Goal: Task Accomplishment & Management: Manage account settings

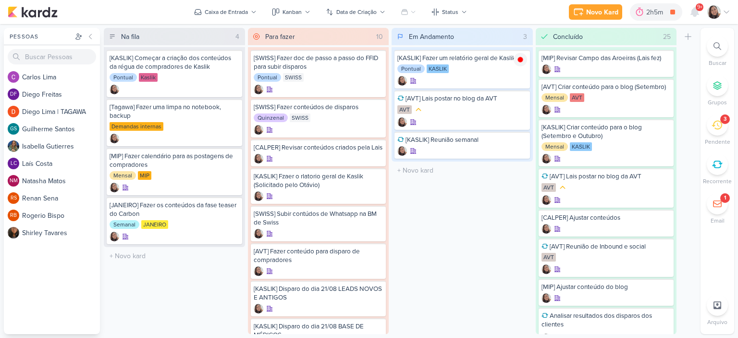
click at [726, 12] on icon at bounding box center [727, 12] width 8 height 8
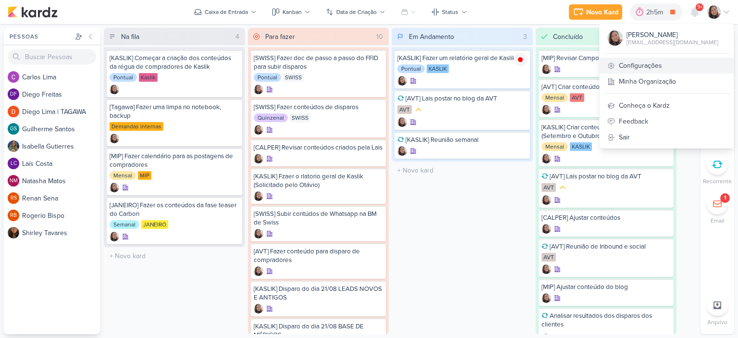
click at [648, 63] on link "Configurações" at bounding box center [667, 66] width 134 height 16
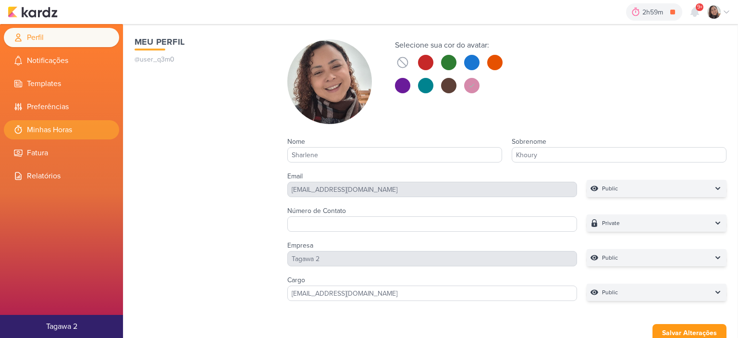
click at [80, 132] on li "Minhas Horas" at bounding box center [61, 129] width 115 height 19
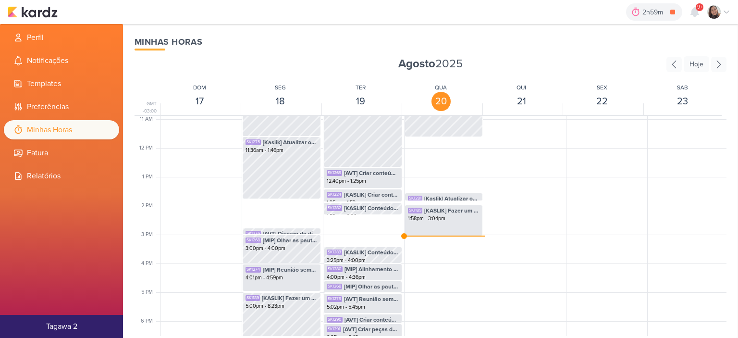
scroll to position [323, 0]
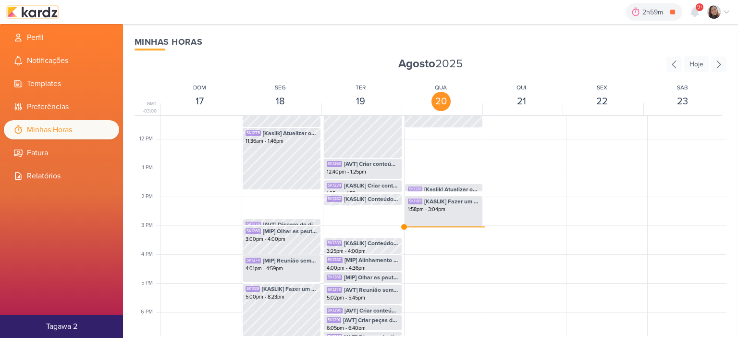
click at [33, 7] on img at bounding box center [33, 12] width 50 height 12
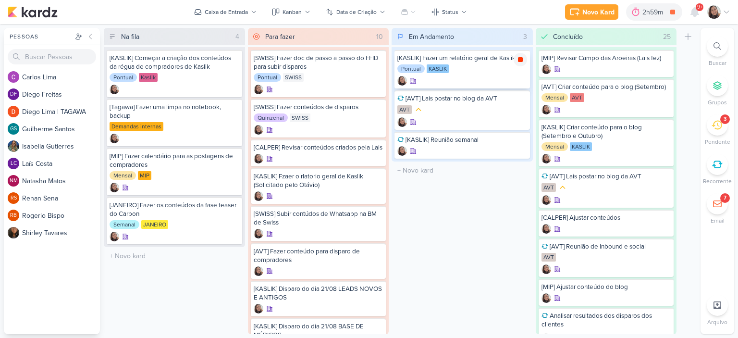
click at [522, 63] on icon at bounding box center [521, 60] width 8 height 8
click at [519, 65] on div at bounding box center [520, 59] width 13 height 13
click at [726, 11] on icon at bounding box center [727, 12] width 8 height 8
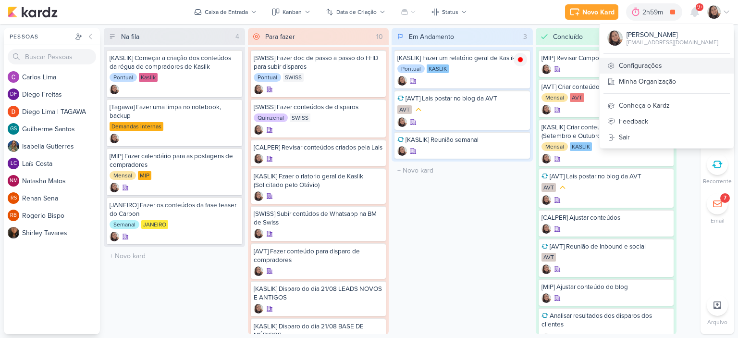
click at [646, 65] on link "Configurações" at bounding box center [667, 66] width 134 height 16
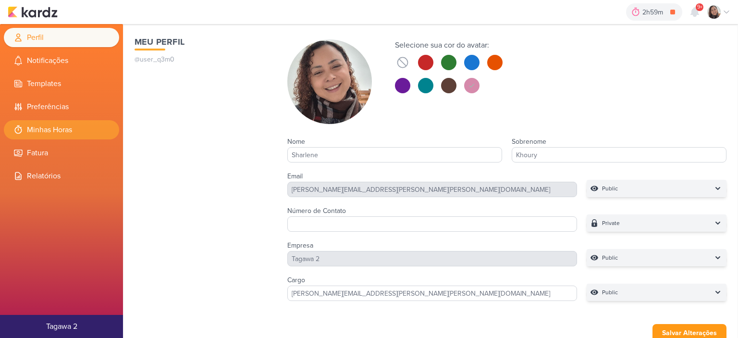
click at [40, 121] on li "Minhas Horas" at bounding box center [61, 129] width 115 height 19
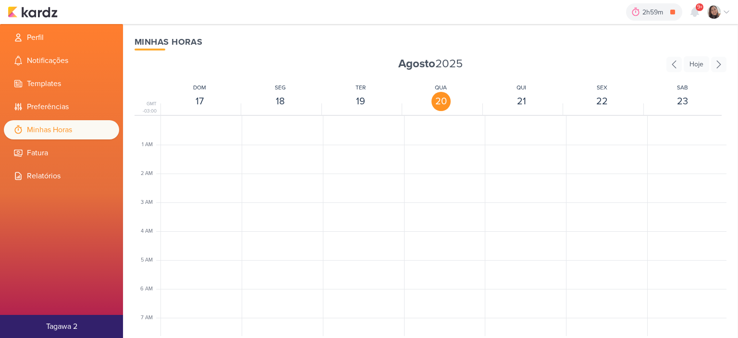
scroll to position [227, 0]
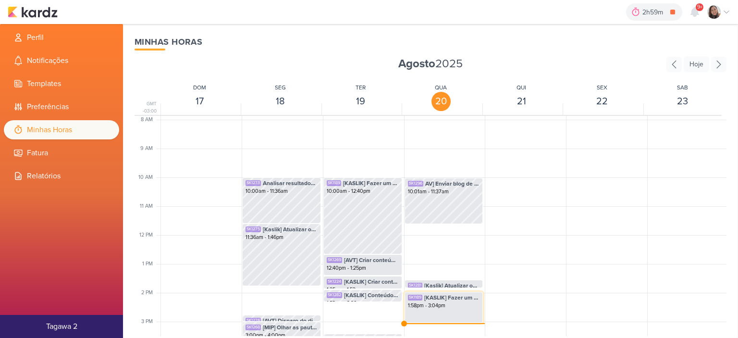
click at [444, 308] on div "1:58pm - 3:04pm" at bounding box center [444, 306] width 72 height 8
select select "pm"
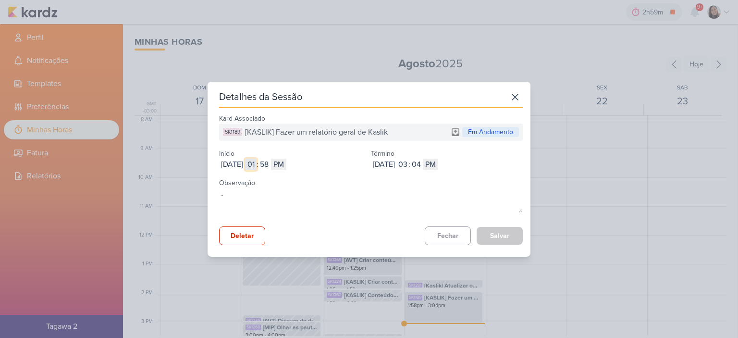
click at [257, 165] on input "01" at bounding box center [251, 165] width 12 height 12
type input "11"
click at [270, 165] on input "58" at bounding box center [264, 165] width 12 height 12
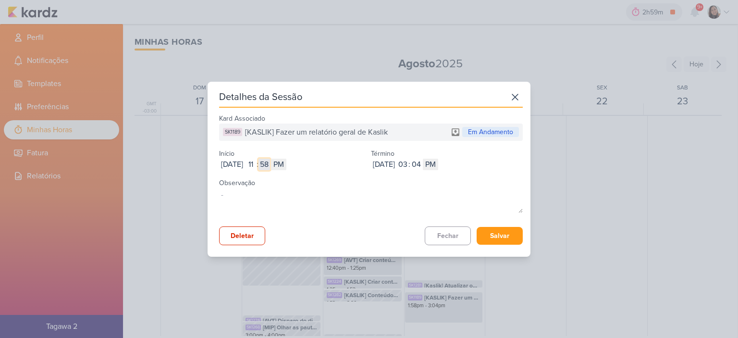
click at [270, 165] on input "58" at bounding box center [264, 165] width 12 height 12
type input "37"
click at [286, 165] on select "AM PM" at bounding box center [278, 165] width 15 height 12
select select "am"
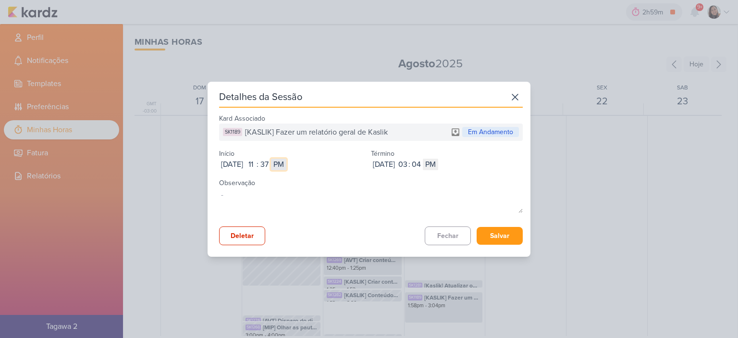
click at [286, 159] on select "AM PM" at bounding box center [278, 165] width 15 height 12
click at [408, 161] on input "03" at bounding box center [403, 165] width 12 height 12
type input "01"
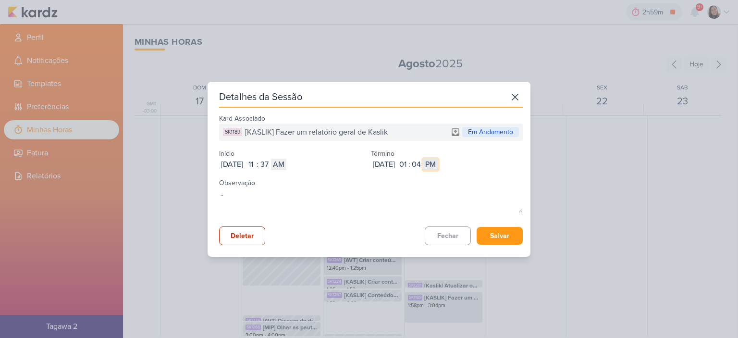
click at [438, 162] on select "AM PM" at bounding box center [430, 165] width 15 height 12
click at [422, 163] on input "04" at bounding box center [416, 165] width 12 height 12
type input "33"
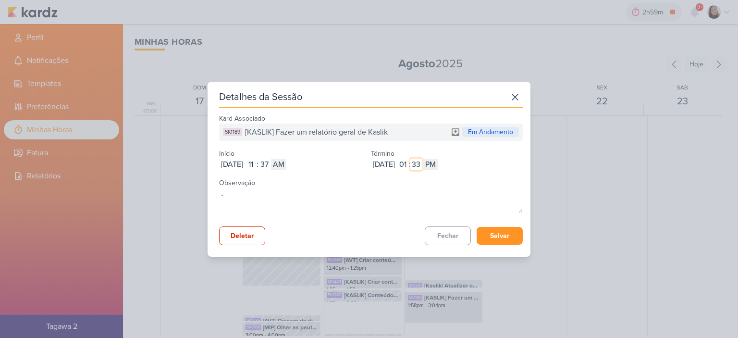
type input "33"
click at [502, 230] on button "Salvar" at bounding box center [500, 236] width 46 height 18
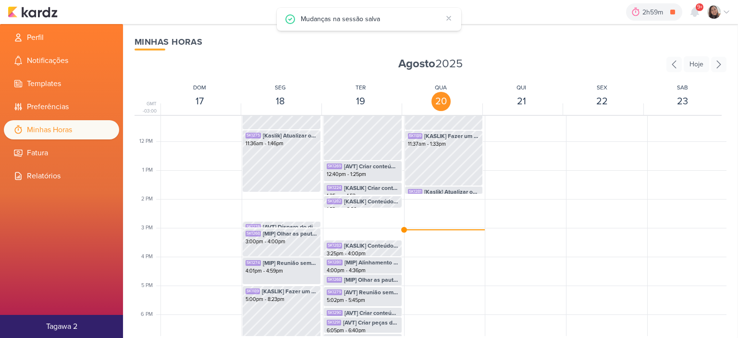
scroll to position [323, 0]
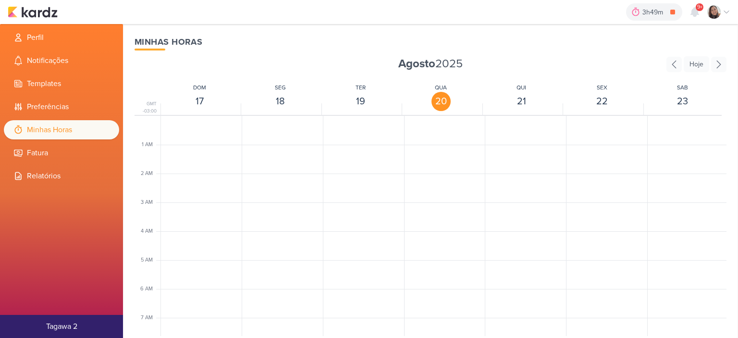
scroll to position [227, 0]
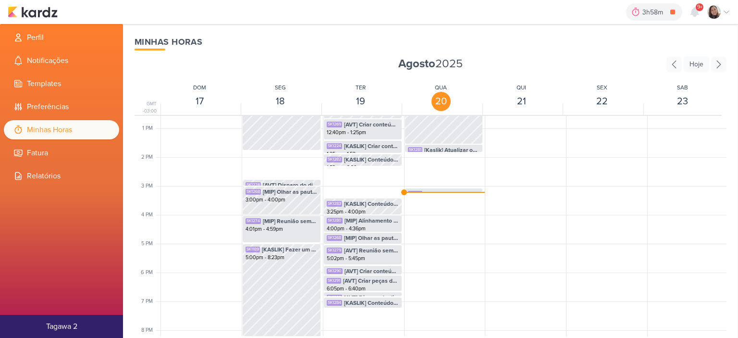
scroll to position [371, 0]
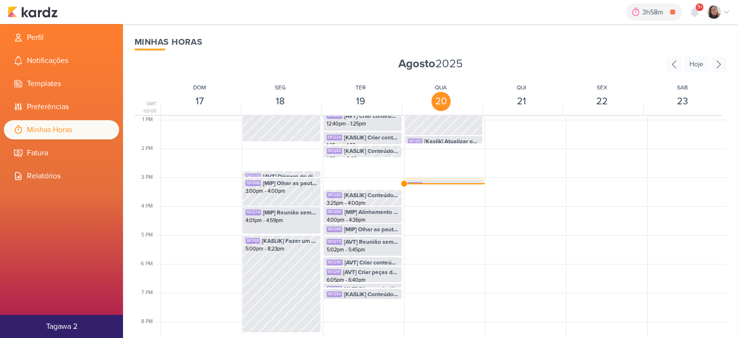
click at [426, 181] on span "[KASLIK] Fazer um relatório geral de Kaslik" at bounding box center [452, 185] width 56 height 9
select select "pm"
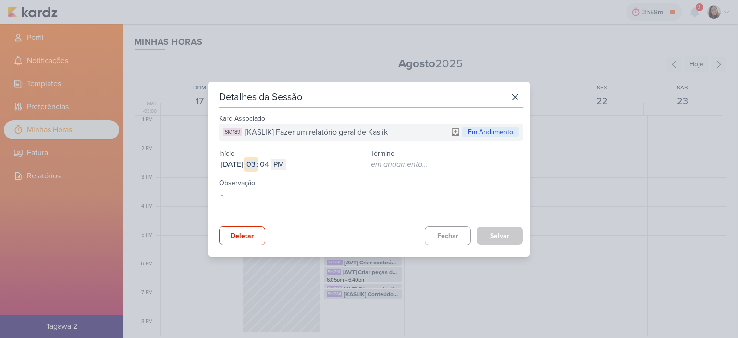
click at [257, 167] on input "03" at bounding box center [251, 165] width 12 height 12
type input "02"
click at [270, 169] on input "04" at bounding box center [264, 165] width 12 height 12
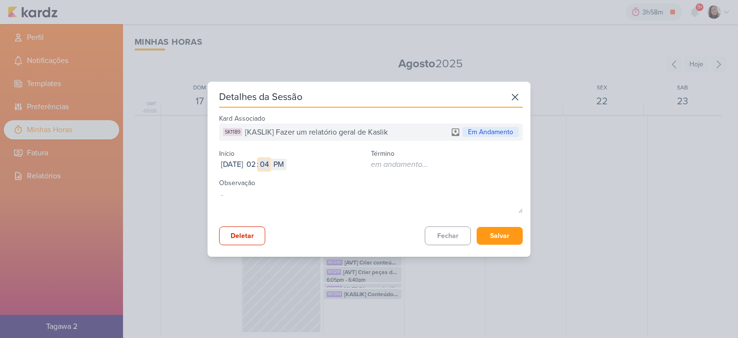
click at [270, 169] on input "04" at bounding box center [264, 165] width 12 height 12
type input "55"
click at [499, 230] on button "Salvar" at bounding box center [500, 236] width 46 height 18
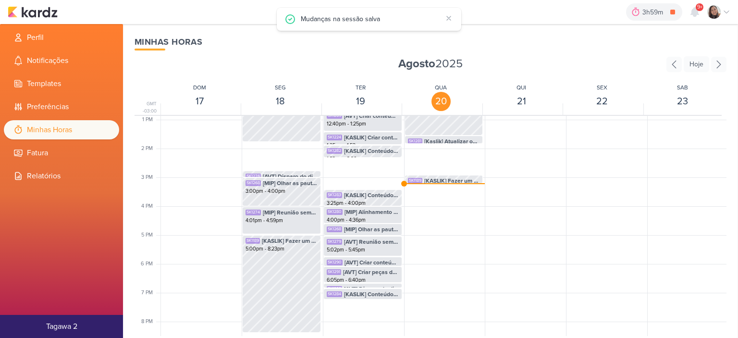
click at [33, 18] on div "3h59m [KASLIK] Fazer um relatório geral de Kaslik 0h0m Hoje 3h59m Semana 0h0m M…" at bounding box center [369, 12] width 723 height 24
